Goal: Task Accomplishment & Management: Complete application form

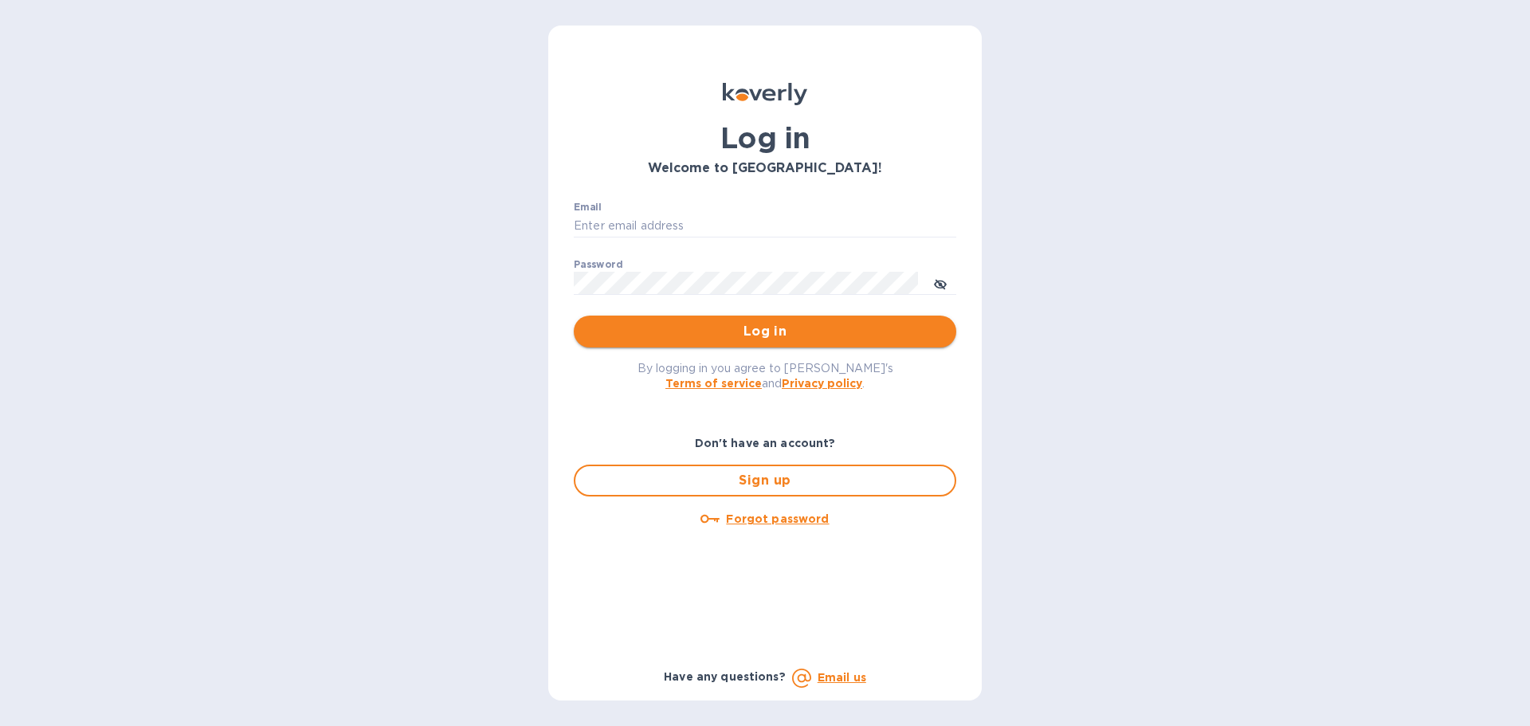
type input "[EMAIL_ADDRESS][DOMAIN_NAME]"
click at [815, 336] on span "Log in" at bounding box center [765, 331] width 357 height 19
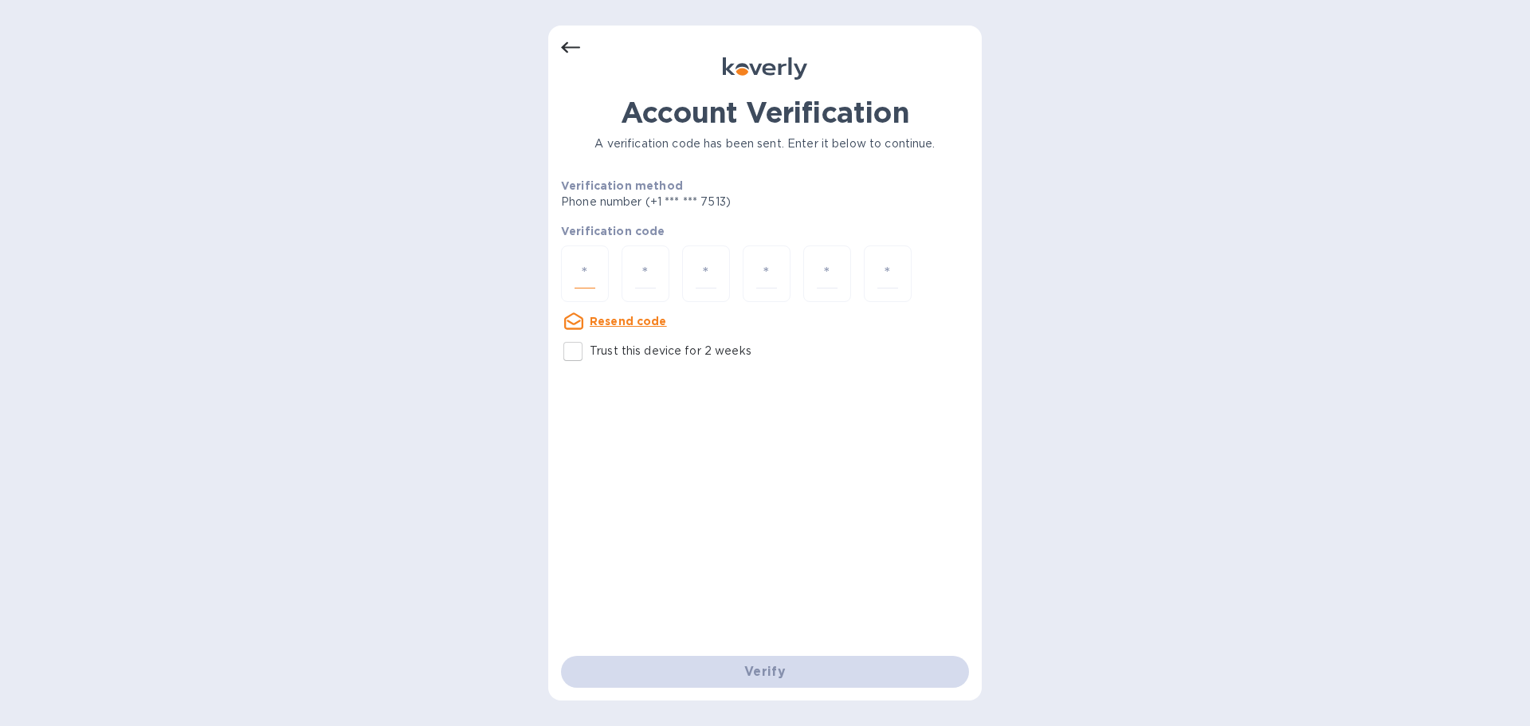
click at [594, 281] on input "number" at bounding box center [585, 273] width 21 height 29
type input "5"
type input "8"
type input "2"
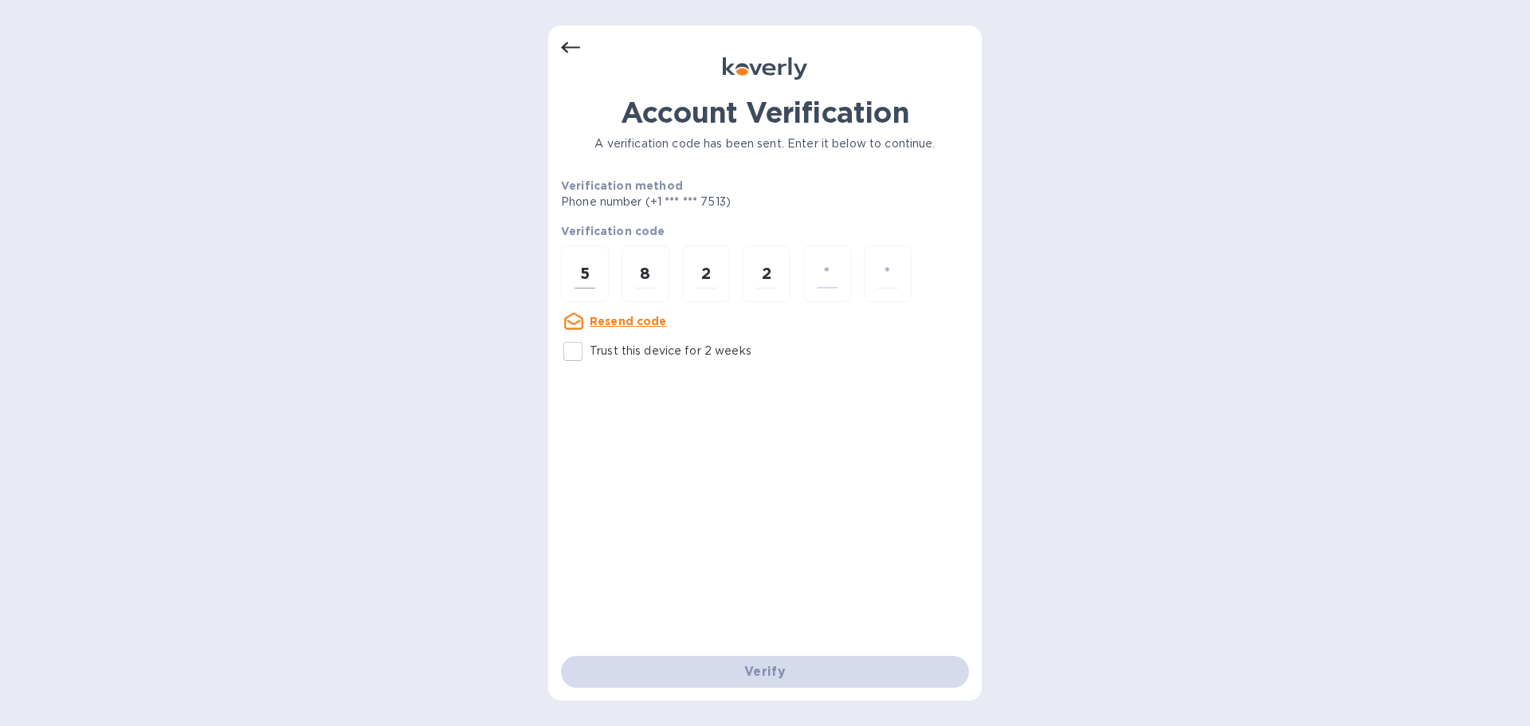
type input "0"
type input "4"
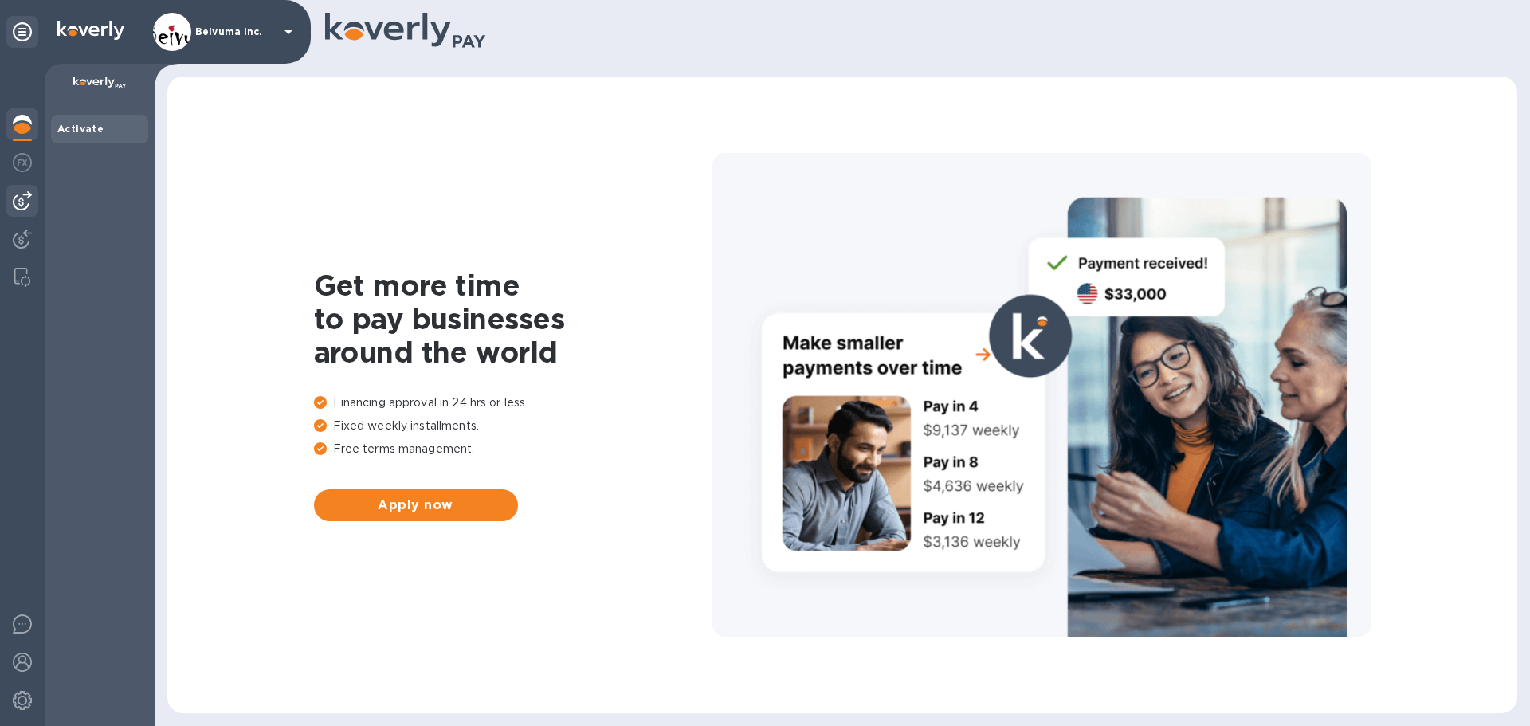
click at [18, 205] on img at bounding box center [22, 200] width 19 height 19
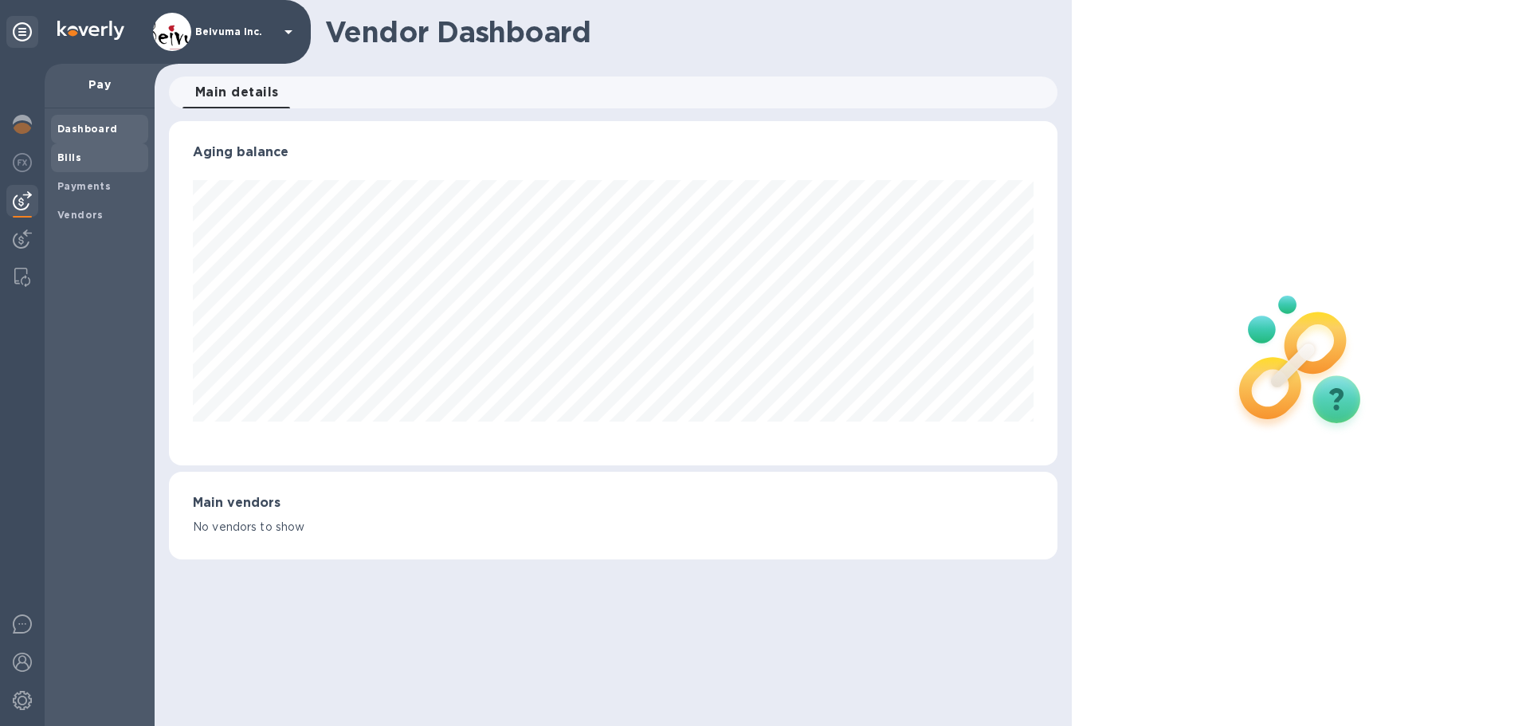
scroll to position [344, 888]
click at [73, 160] on b "Bills" at bounding box center [69, 157] width 24 height 12
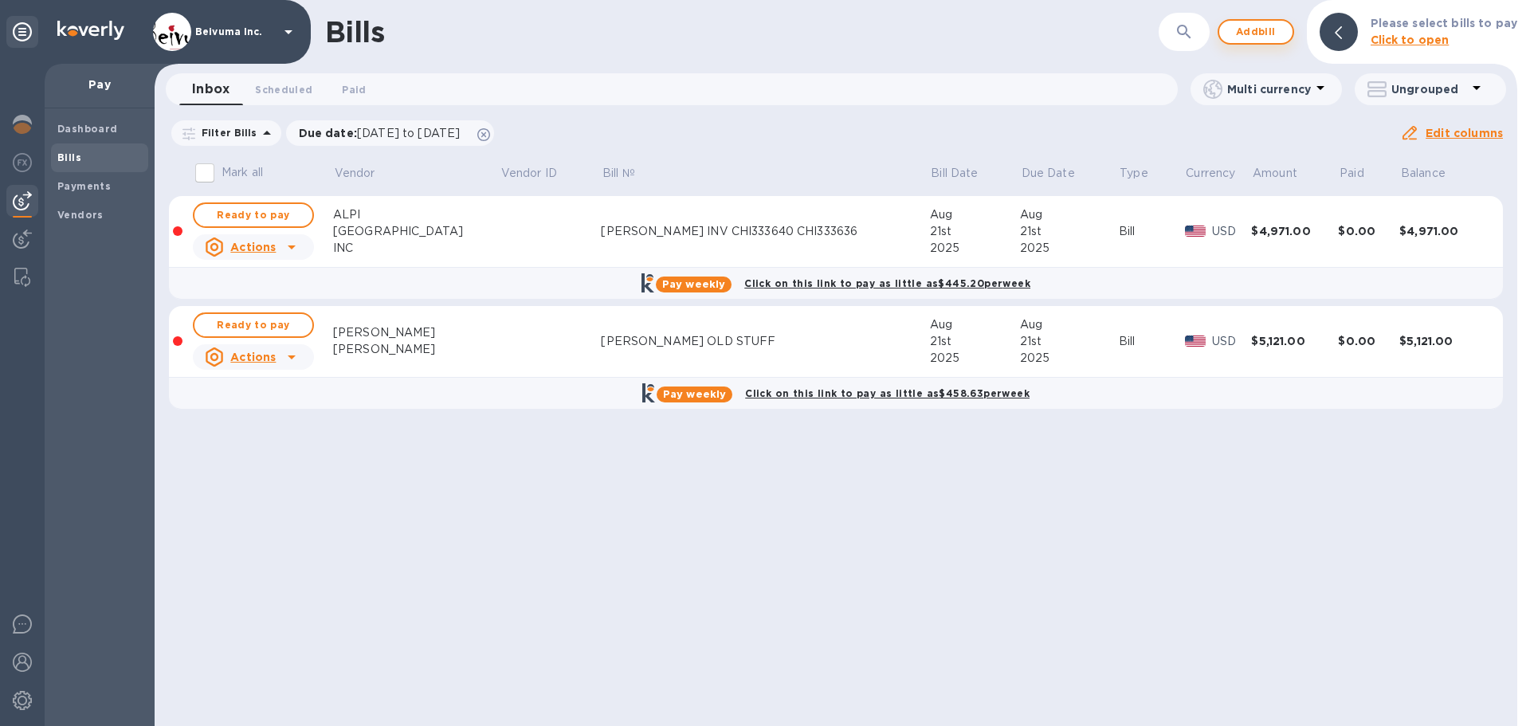
click at [1267, 35] on span "Add bill" at bounding box center [1256, 31] width 48 height 19
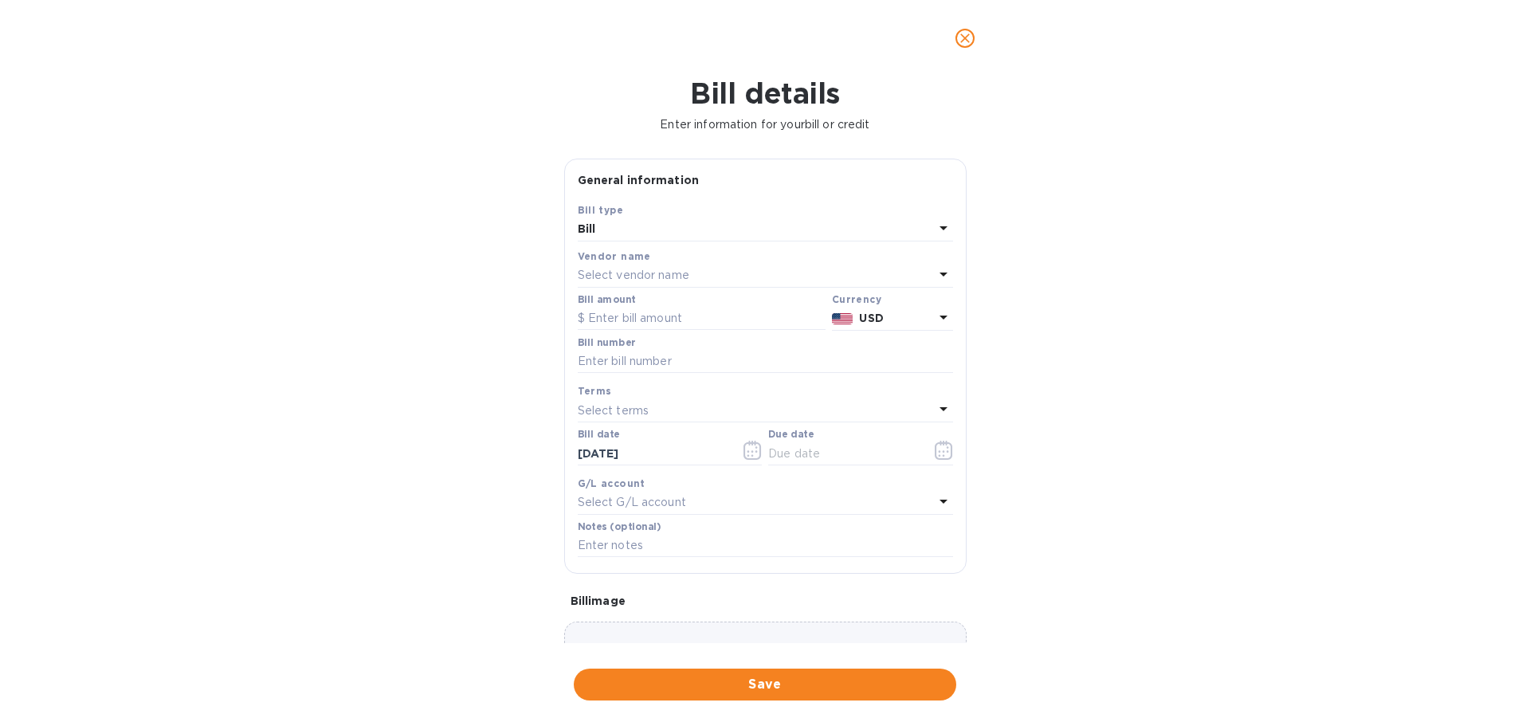
click at [685, 284] on p "Select vendor name" at bounding box center [634, 275] width 112 height 17
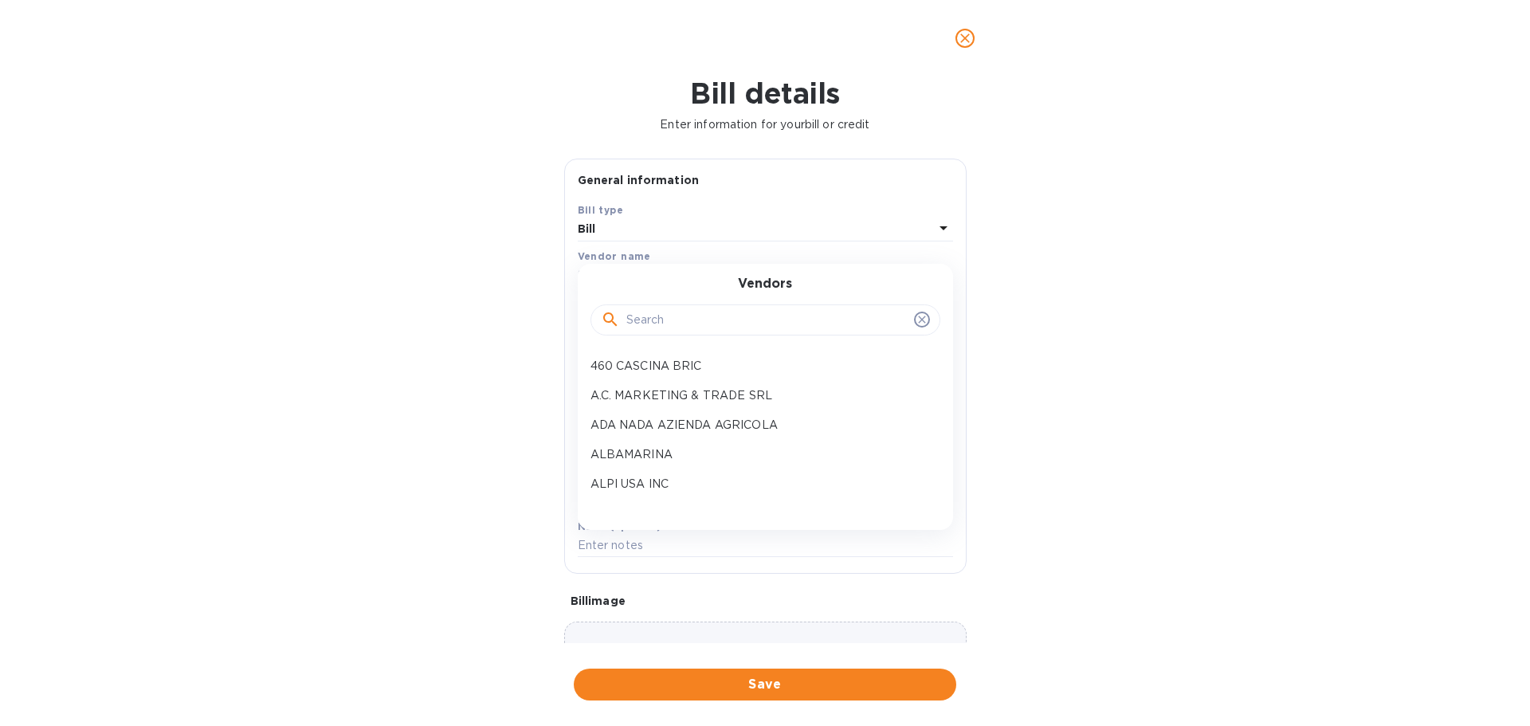
click at [659, 332] on input "text" at bounding box center [767, 320] width 281 height 24
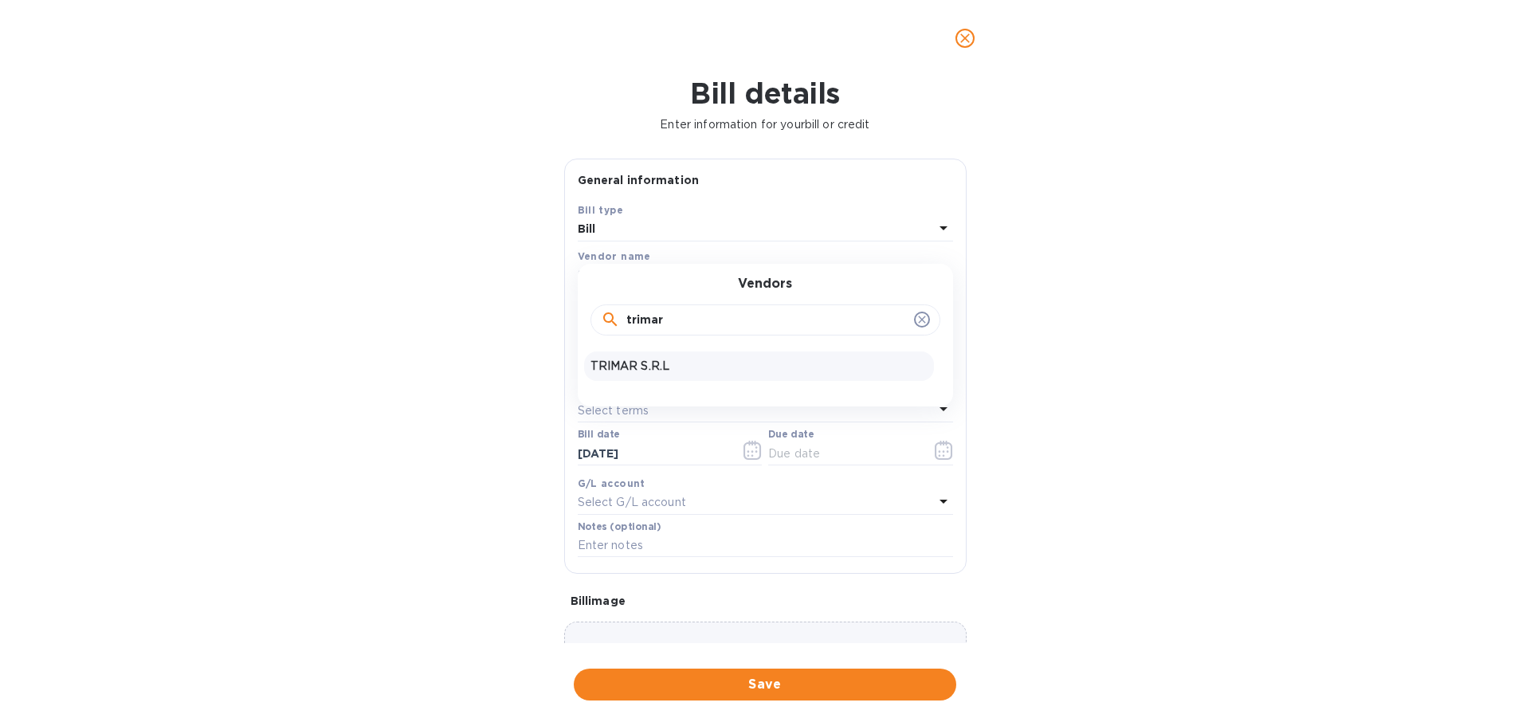
type input "trimar"
click at [664, 375] on p "TRIMAR S.R.L" at bounding box center [759, 366] width 337 height 17
click at [694, 331] on input "text" at bounding box center [702, 319] width 248 height 24
type input "10,491.64"
click at [712, 374] on input "text" at bounding box center [765, 362] width 375 height 24
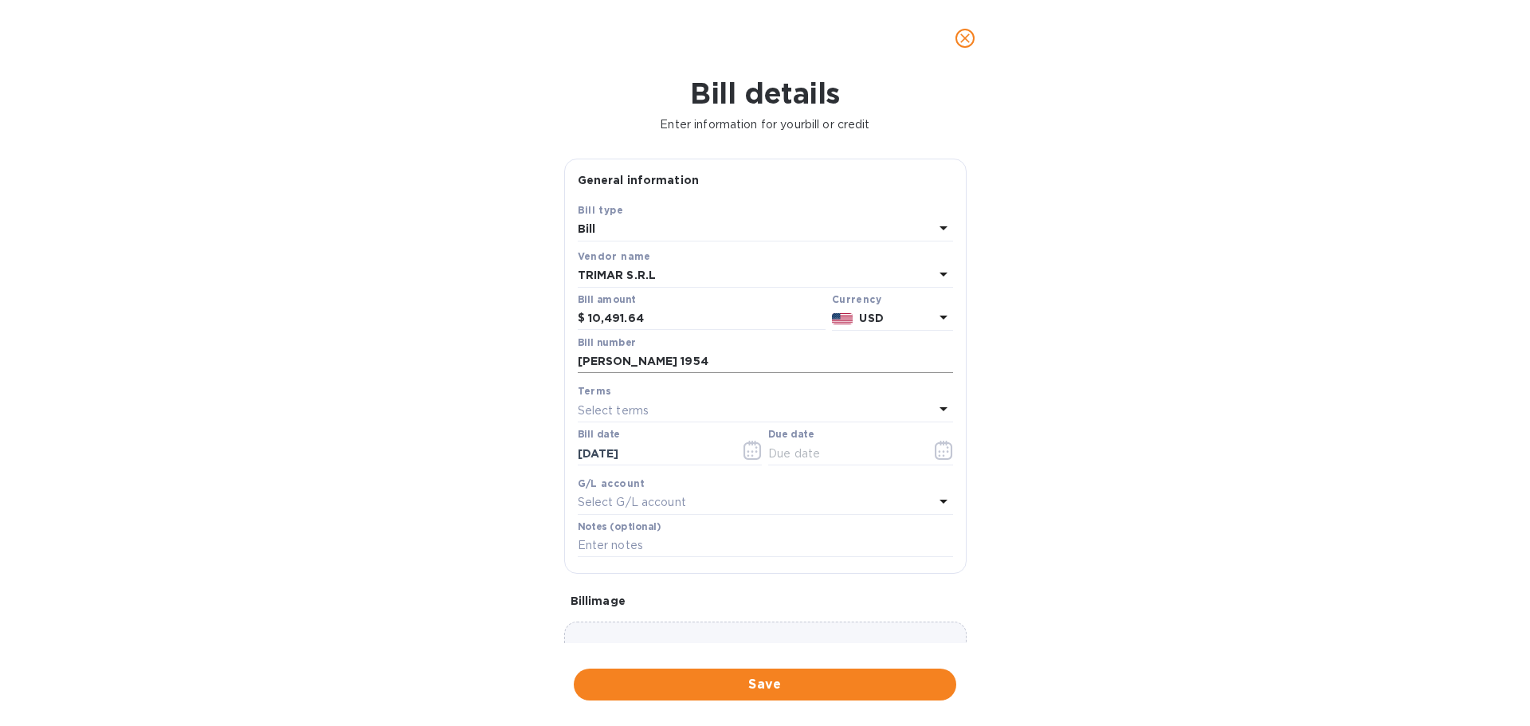
click at [713, 374] on input "MORGAN 1954" at bounding box center [765, 362] width 375 height 24
click at [720, 374] on input "MORGAN 1954 MINUS" at bounding box center [765, 362] width 375 height 24
type input "MORGAN 1954 MINUS 1820"
click at [1200, 495] on div "Bill details Enter information for your bill or credit General information Save…" at bounding box center [765, 402] width 1530 height 650
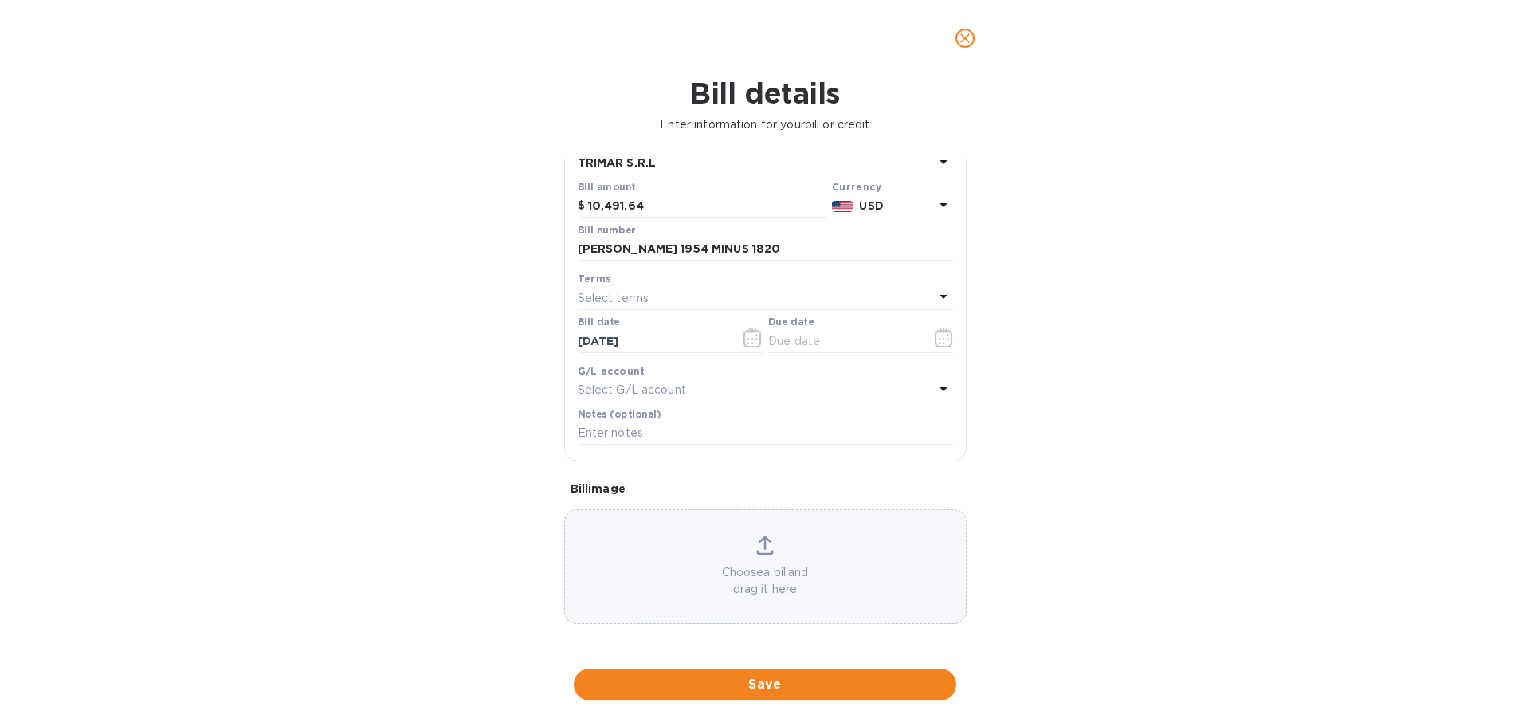
scroll to position [186, 0]
drag, startPoint x: 743, startPoint y: 251, endPoint x: 562, endPoint y: 258, distance: 181.1
click at [562, 258] on div "General information Save Bill type Bill Vendor name TRIMAR S.R.L Bill amount $ …" at bounding box center [765, 401] width 418 height 485
click at [937, 348] on icon "button" at bounding box center [944, 337] width 18 height 19
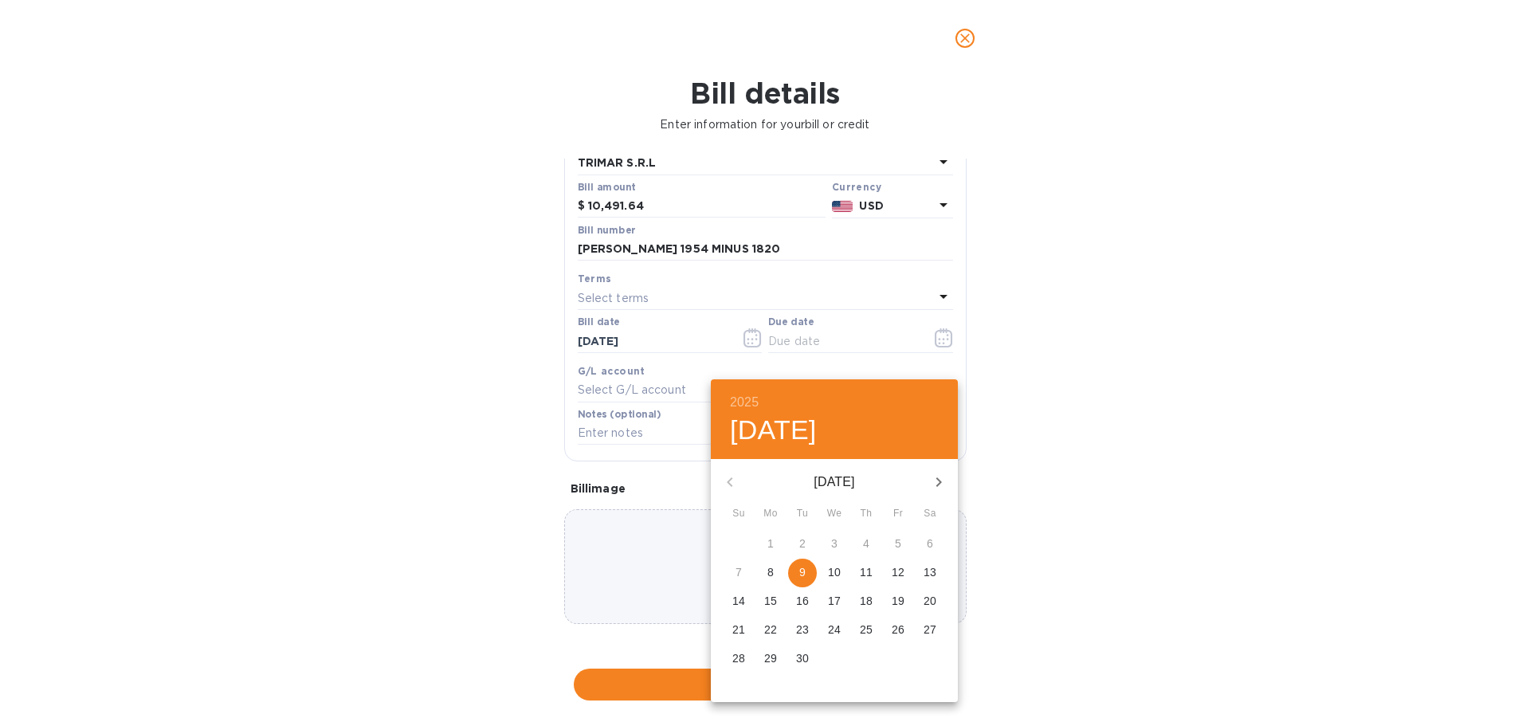
click at [806, 580] on p "9" at bounding box center [802, 572] width 6 height 16
type input "09/09/2025"
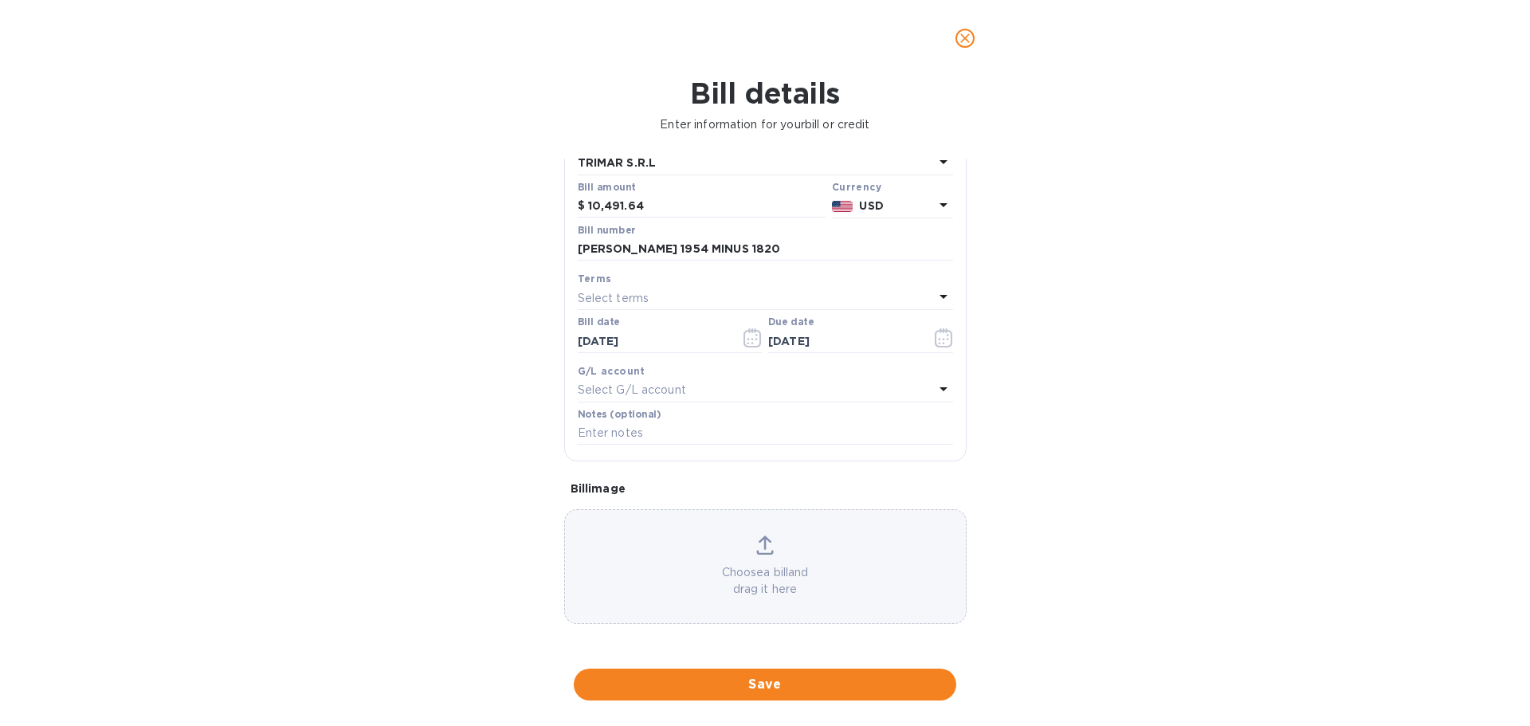
scroll to position [235, 0]
click at [682, 434] on input "text" at bounding box center [765, 434] width 375 height 24
paste input "MORGAN 1954 MINUS 1820"
type input "MORGAN 1954 MINUS 1820"
click at [795, 690] on span "Save" at bounding box center [765, 684] width 357 height 19
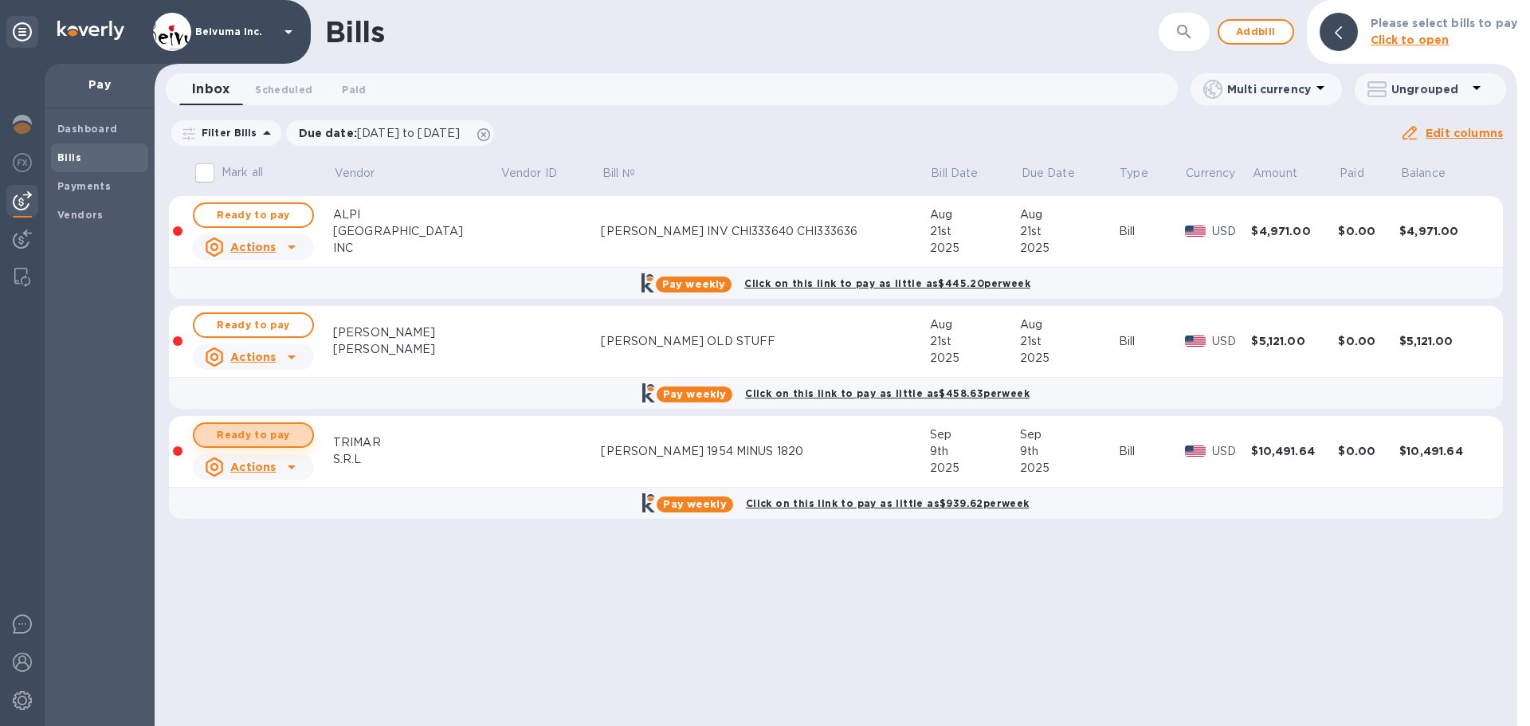
click at [275, 445] on span "Ready to pay" at bounding box center [253, 435] width 92 height 19
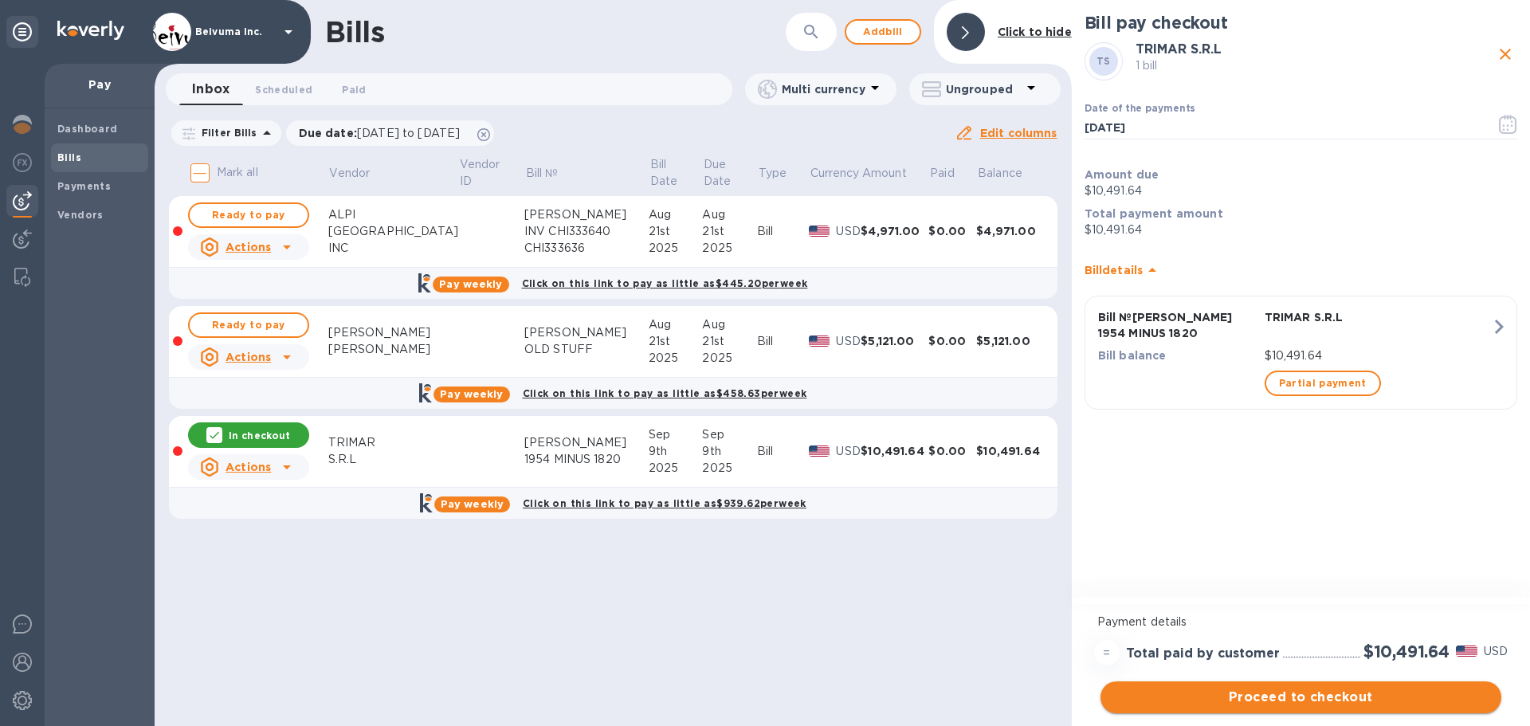
click at [1326, 702] on span "Proceed to checkout" at bounding box center [1301, 697] width 375 height 19
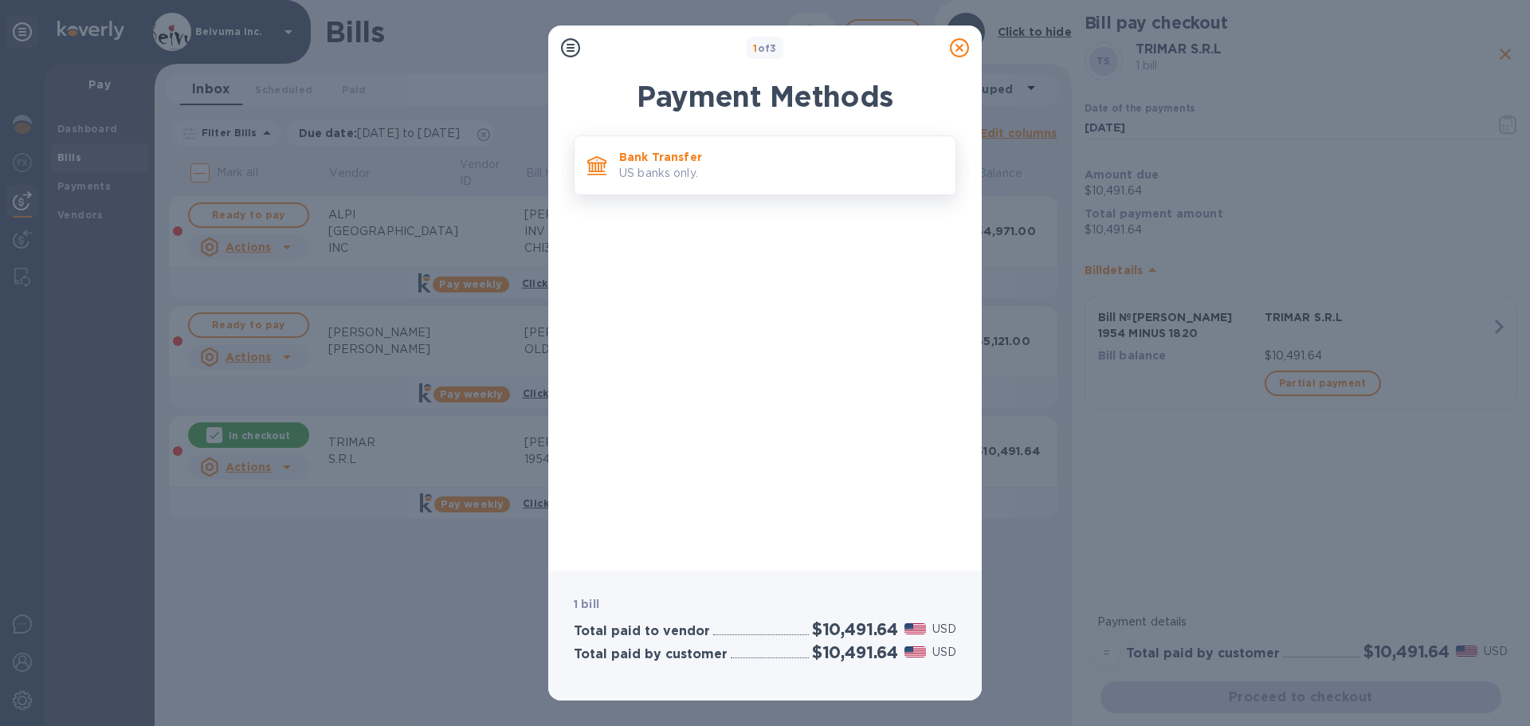
click at [670, 165] on p "Bank Transfer" at bounding box center [781, 157] width 324 height 16
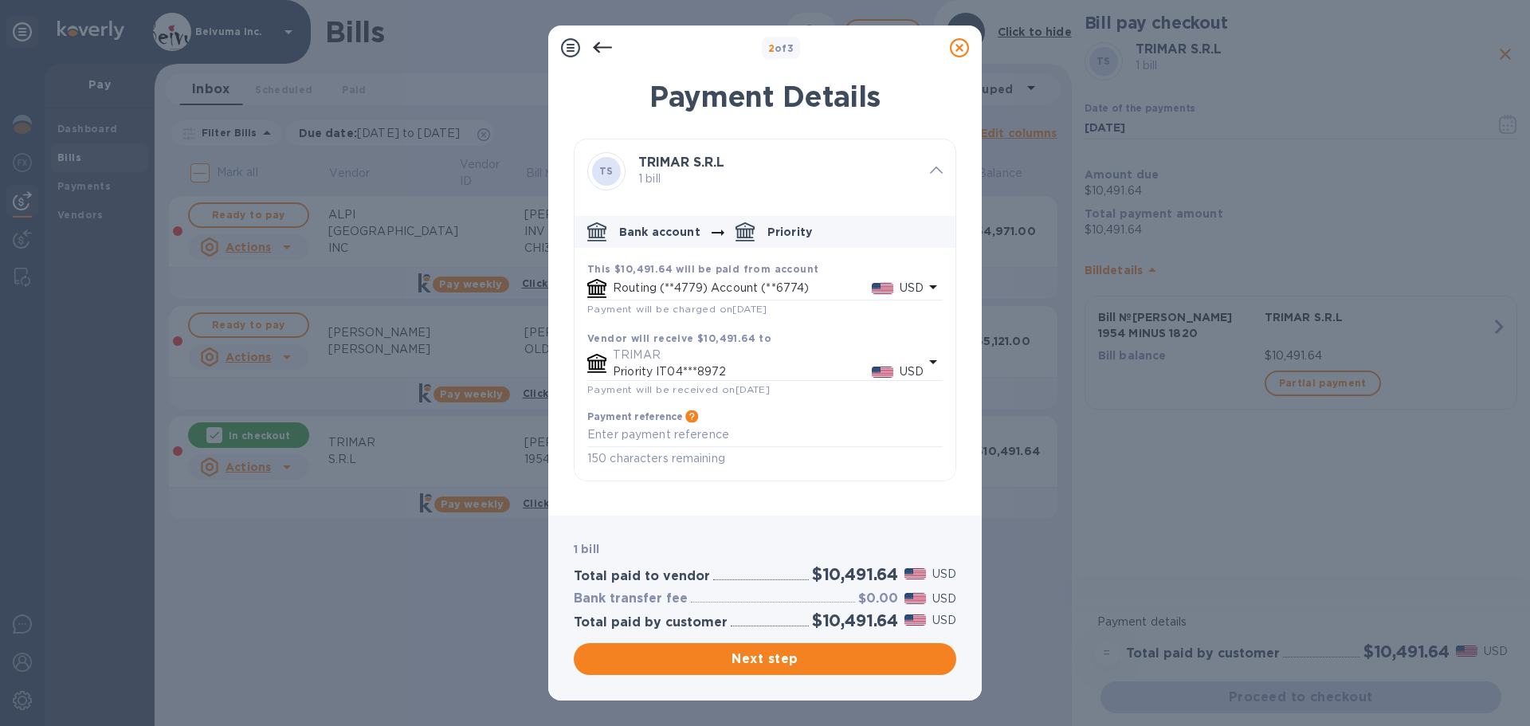
click at [701, 380] on p "Priority IT04***8972" at bounding box center [742, 371] width 259 height 17
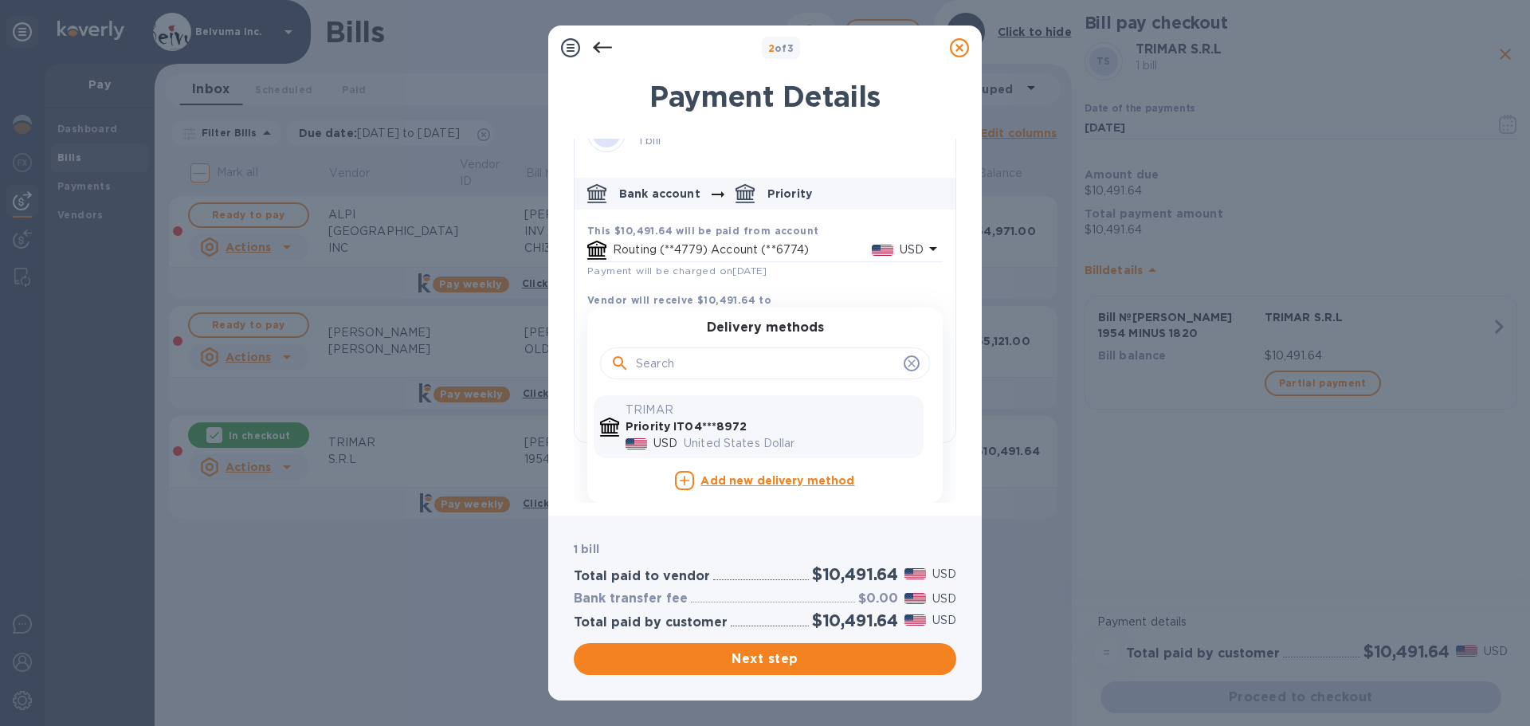
scroll to position [90, 0]
click at [709, 420] on b "Priority IT04***8972" at bounding box center [687, 426] width 122 height 13
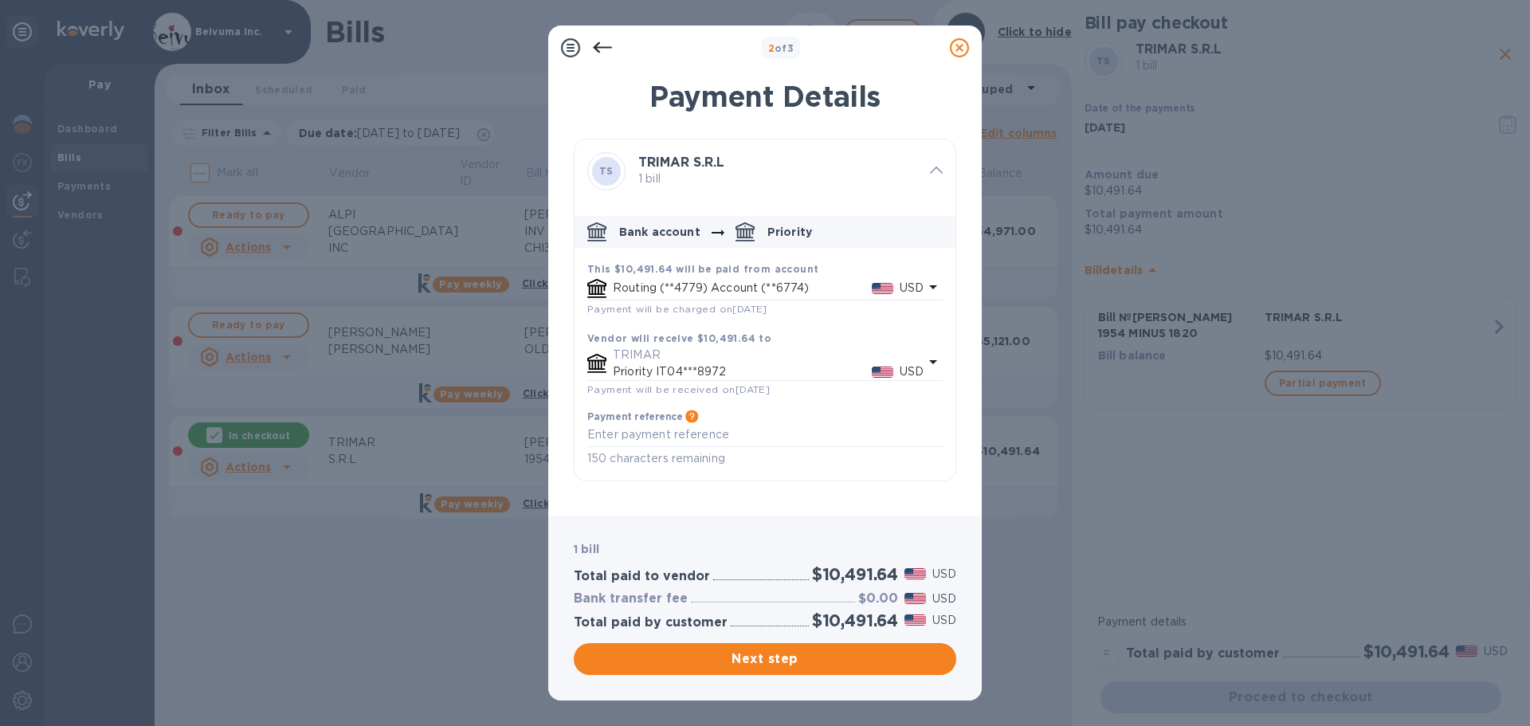
scroll to position [41, 0]
click at [681, 442] on textarea "default-method" at bounding box center [764, 435] width 355 height 14
paste textarea "MORGAN 1954 MINUS 1820"
type textarea "MORGAN 1954 MINUS 1820"
click at [783, 657] on span "Next step" at bounding box center [765, 659] width 357 height 19
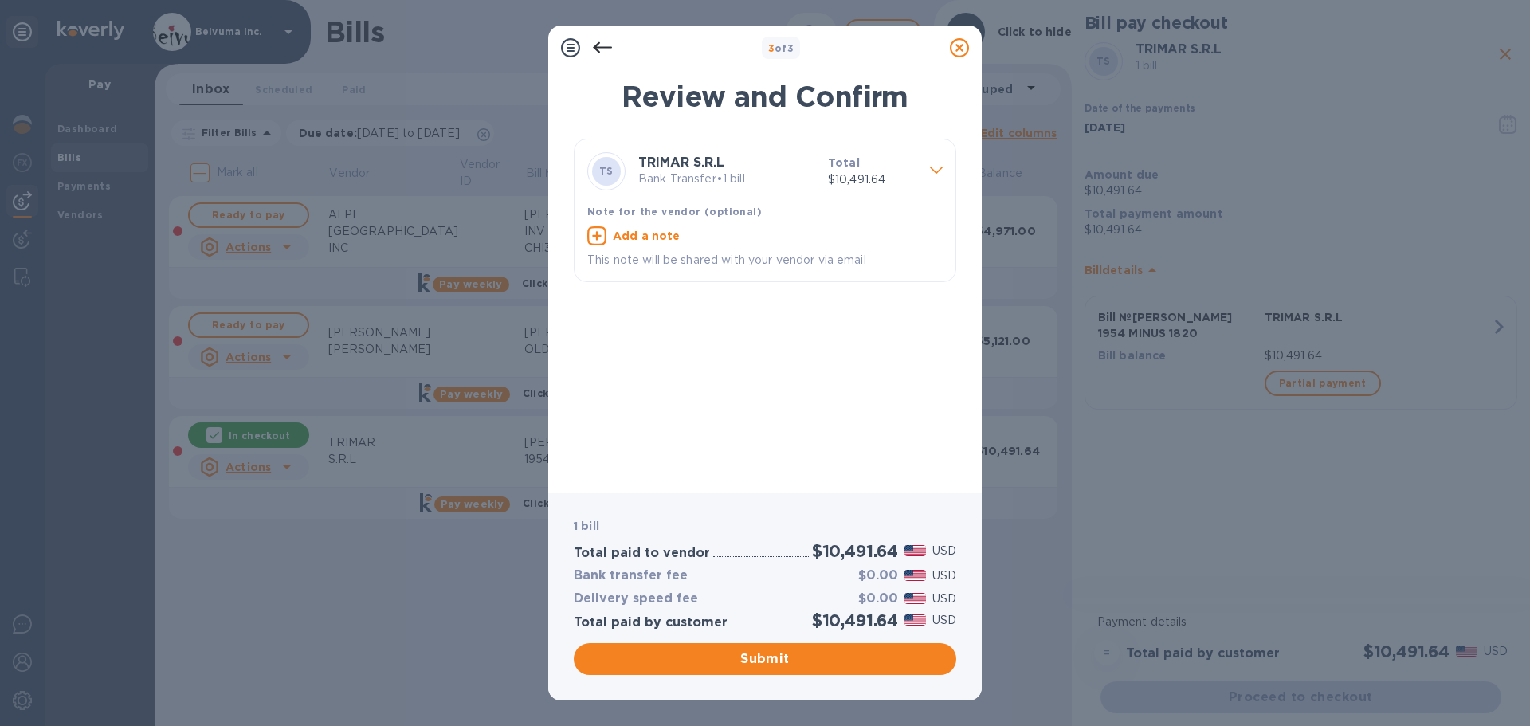
click at [664, 242] on u "Add a note" at bounding box center [647, 236] width 68 height 13
click at [656, 245] on textarea at bounding box center [752, 238] width 330 height 14
paste textarea "MORGAN 1954 MINUS 1820"
type textarea "MORGAN 1954 MINUS 1820"
click at [791, 662] on span "Submit" at bounding box center [765, 659] width 357 height 19
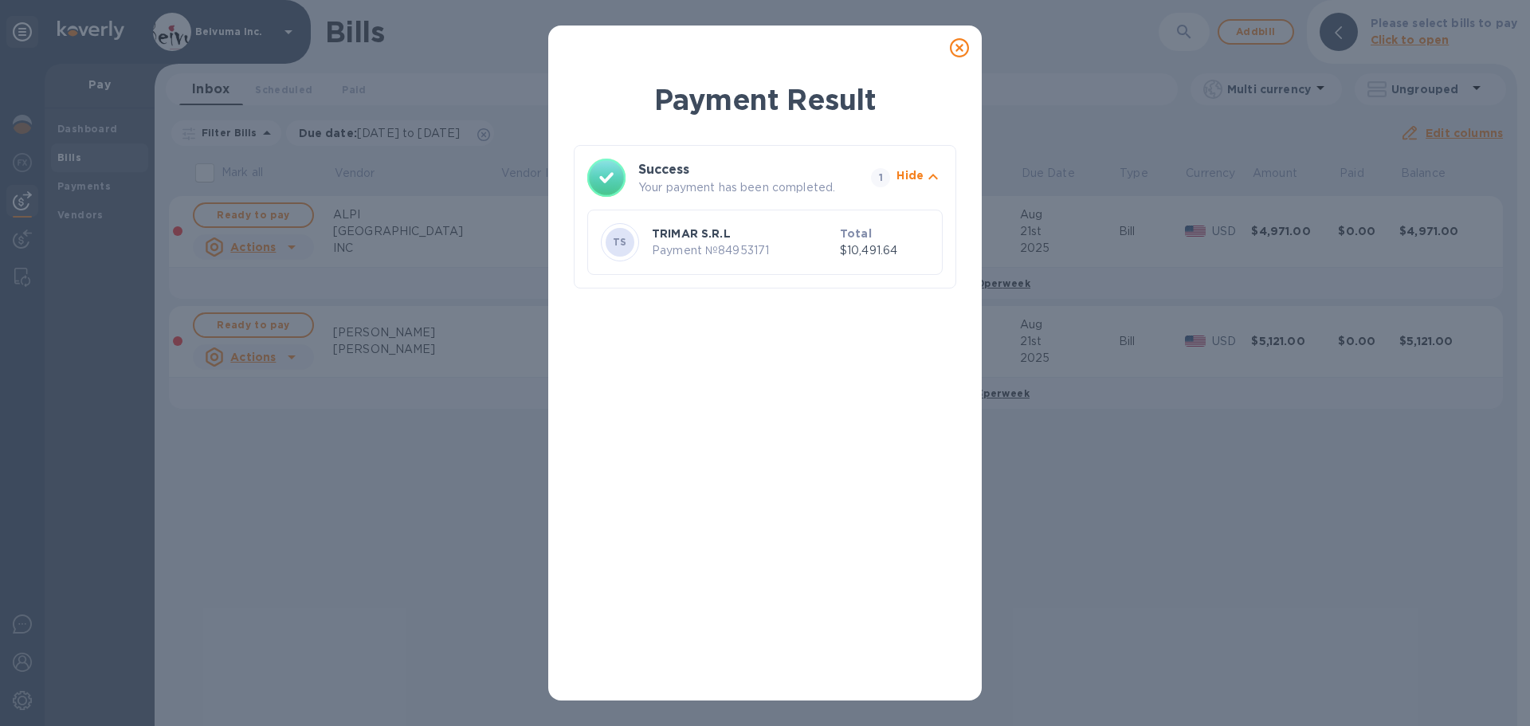
click at [960, 53] on icon at bounding box center [959, 47] width 19 height 19
